Goal: Information Seeking & Learning: Understand process/instructions

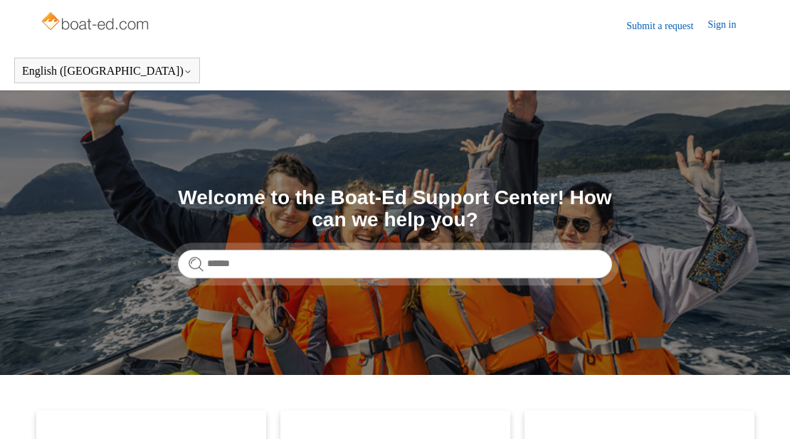
scroll to position [285, 0]
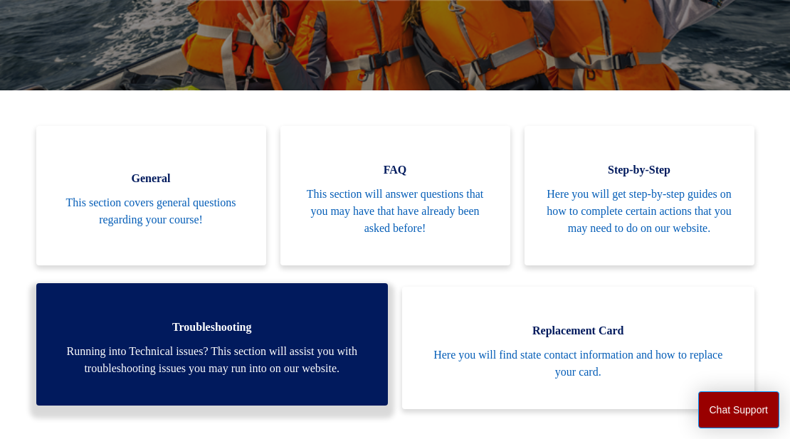
click at [257, 377] on span "Running into Technical issues? This section will assist you with troubleshootin…" at bounding box center [213, 360] width 310 height 34
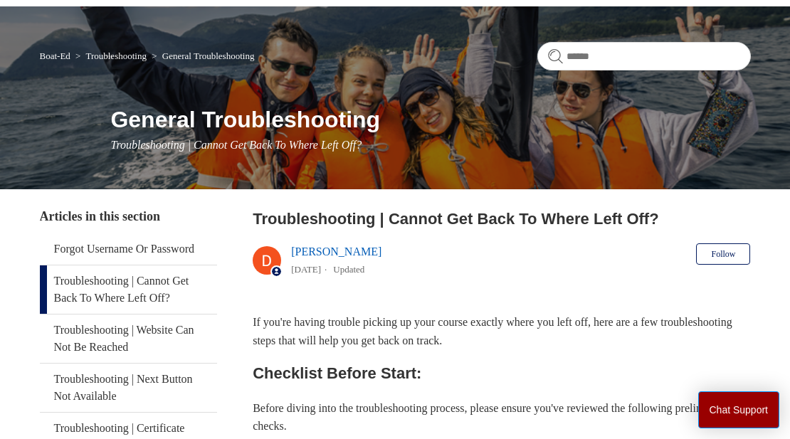
scroll to position [85, 0]
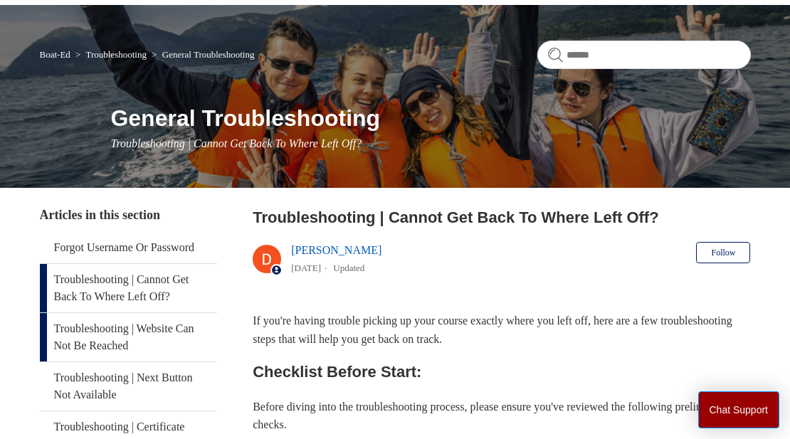
click at [158, 330] on link "Troubleshooting | Website Can Not Be Reached" at bounding box center [129, 337] width 178 height 48
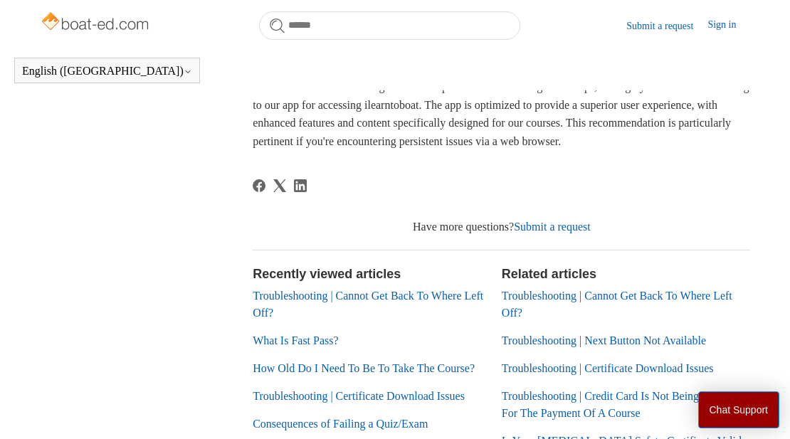
scroll to position [843, 0]
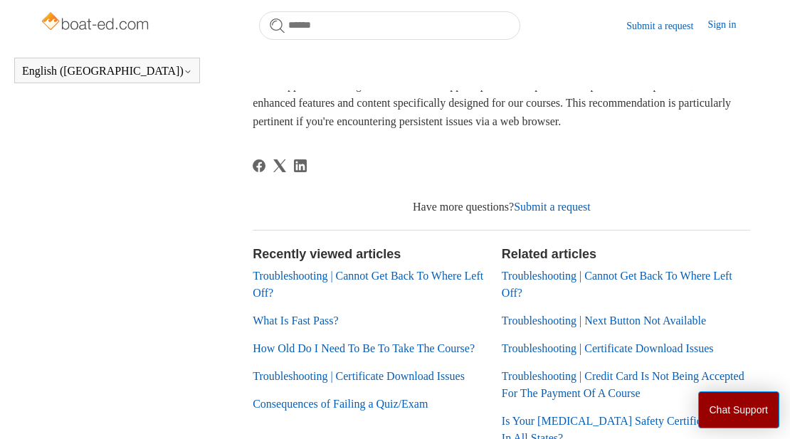
click at [278, 299] on link "Troubleshooting | Cannot Get Back To Where Left Off?" at bounding box center [368, 284] width 231 height 29
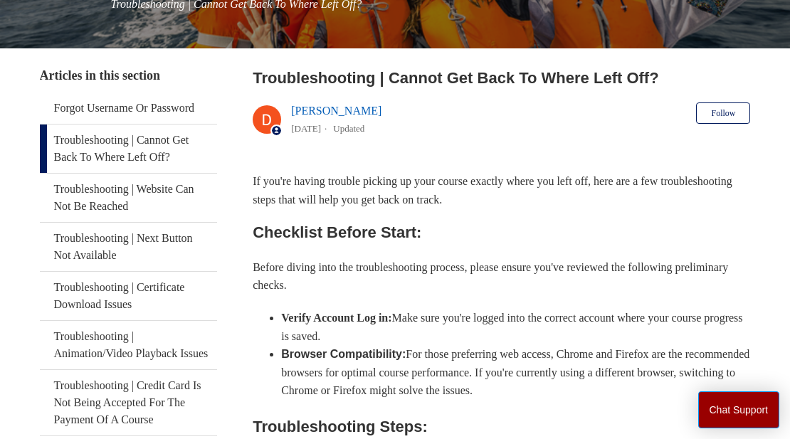
scroll to position [228, 0]
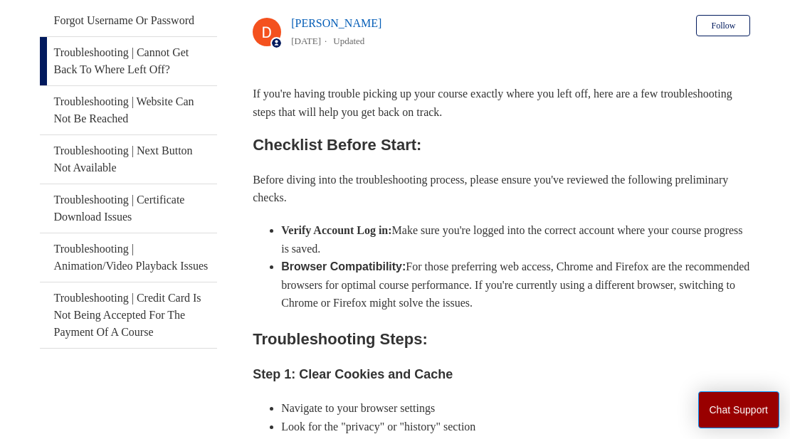
click at [334, 430] on li "Look for the "privacy" or "history" section" at bounding box center [515, 427] width 469 height 19
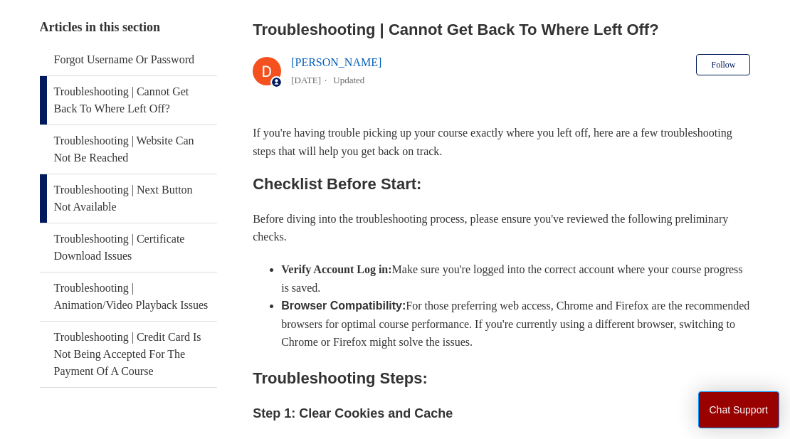
click at [157, 174] on link "Troubleshooting | Next Button Not Available" at bounding box center [129, 198] width 178 height 48
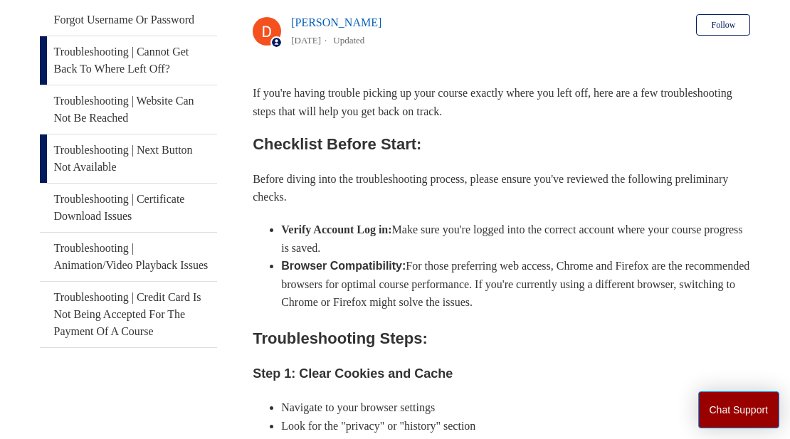
scroll to position [273, 0]
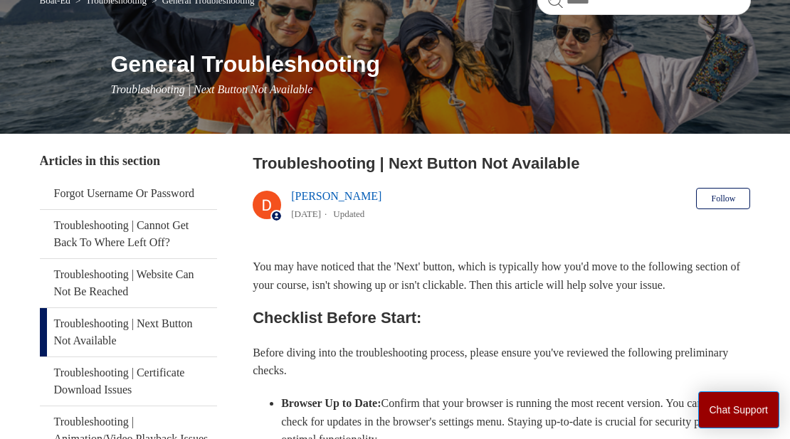
scroll to position [142, 0]
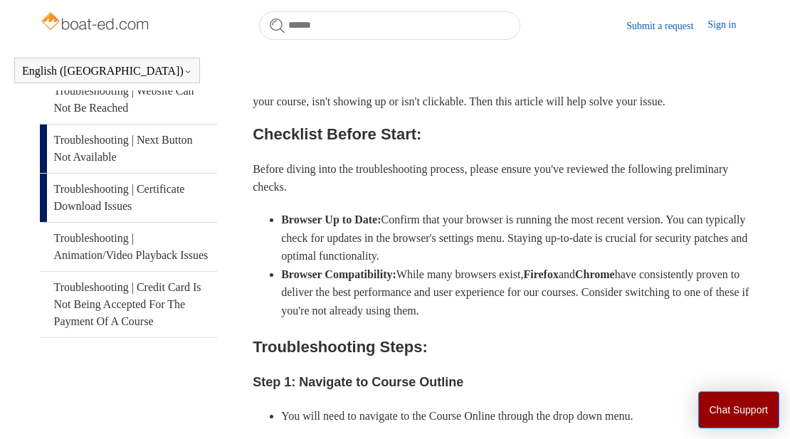
click at [106, 202] on link "Troubleshooting | Certificate Download Issues" at bounding box center [129, 198] width 178 height 48
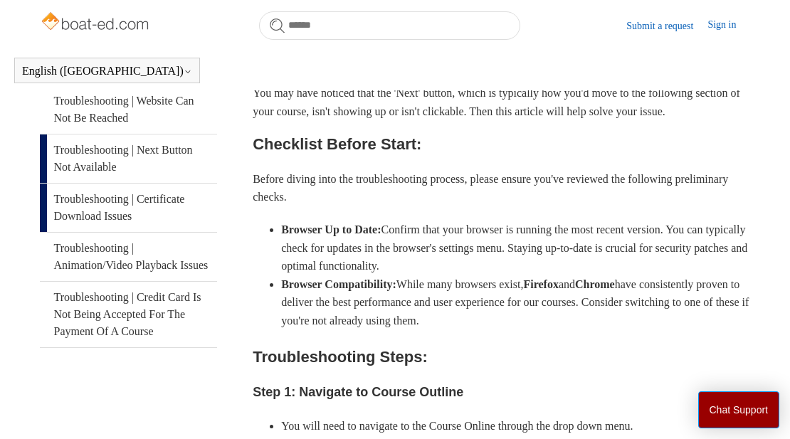
scroll to position [313, 0]
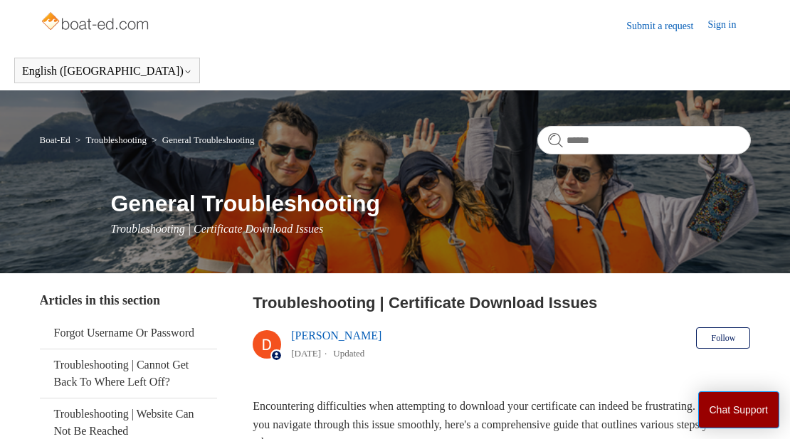
click at [106, 202] on div "General Troubleshooting Troubleshooting | Certificate Download Issues" at bounding box center [395, 211] width 711 height 51
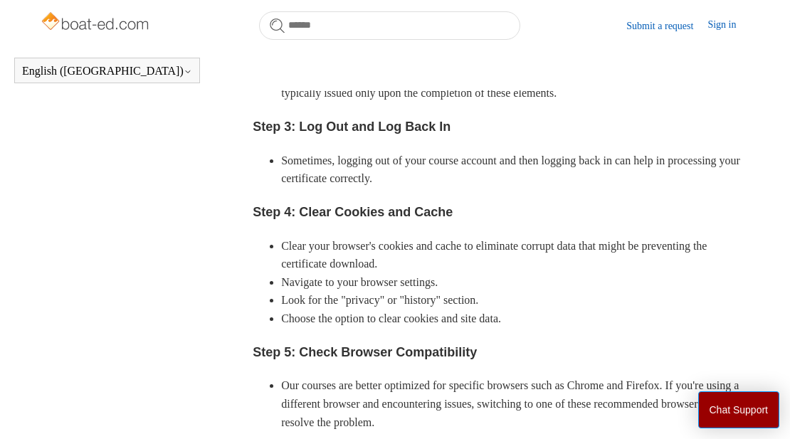
scroll to position [871, 0]
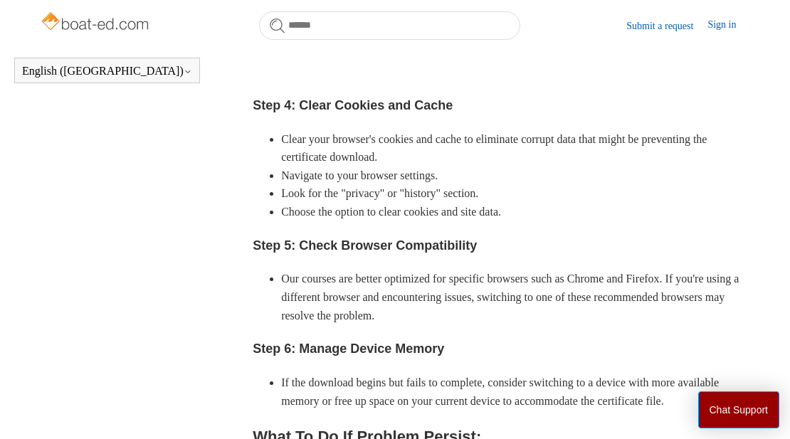
click at [728, 26] on link "Sign in" at bounding box center [728, 25] width 43 height 17
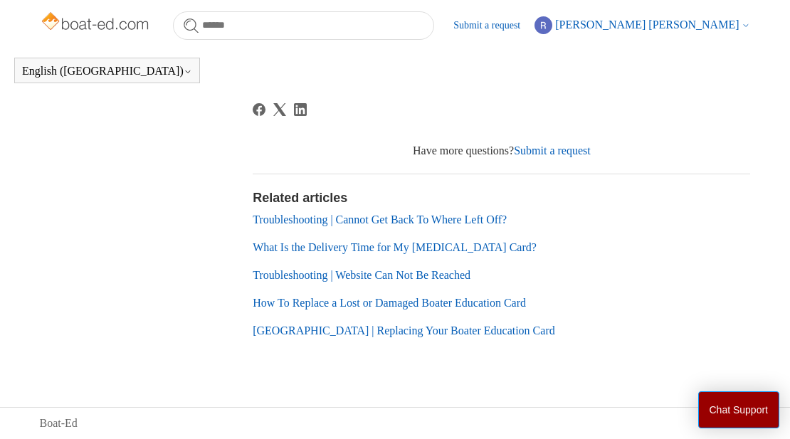
scroll to position [1343, 0]
click at [367, 217] on link "Troubleshooting | Cannot Get Back To Where Left Off?" at bounding box center [380, 219] width 254 height 12
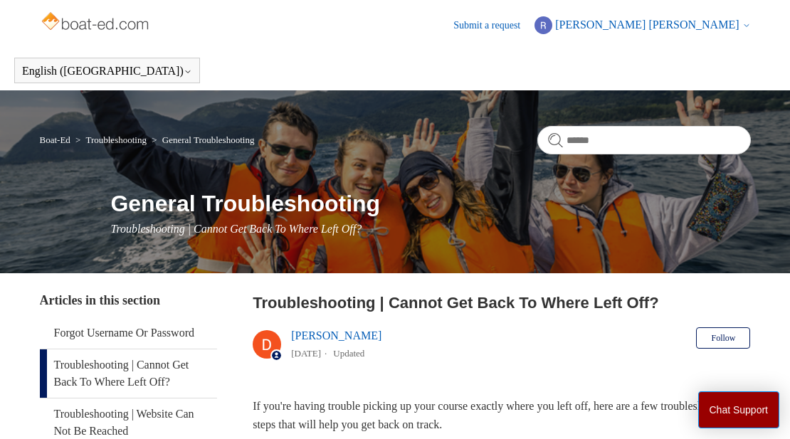
click at [148, 376] on link "Troubleshooting | Cannot Get Back To Where Left Off?" at bounding box center [129, 373] width 178 height 48
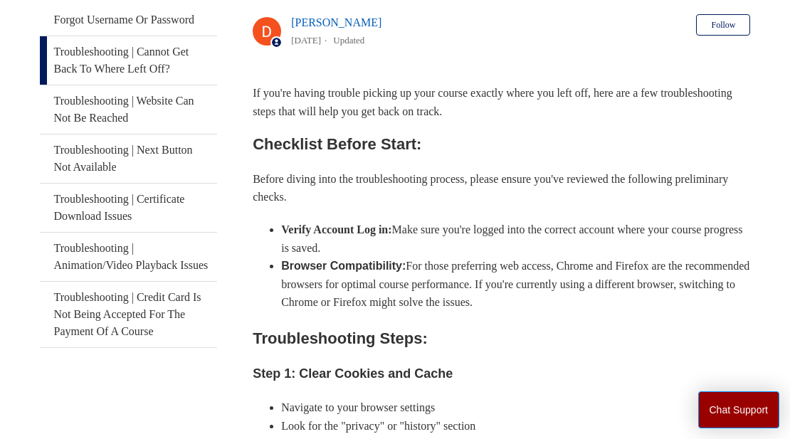
scroll to position [273, 0]
